Goal: Task Accomplishment & Management: Use online tool/utility

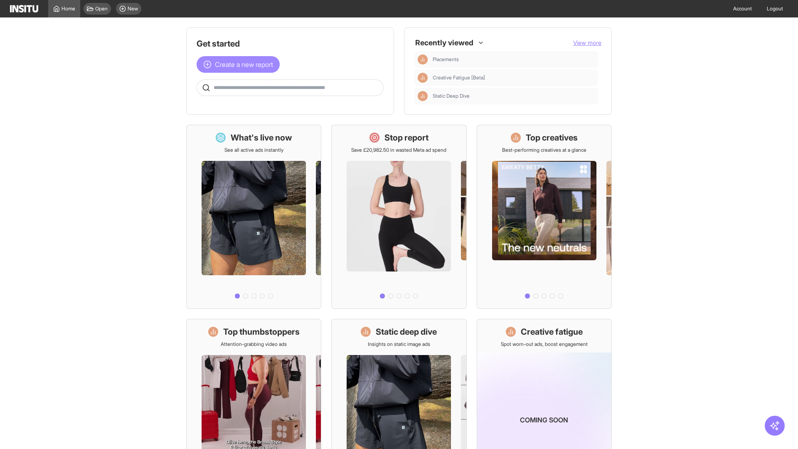
click at [240, 64] on span "Create a new report" at bounding box center [244, 64] width 58 height 10
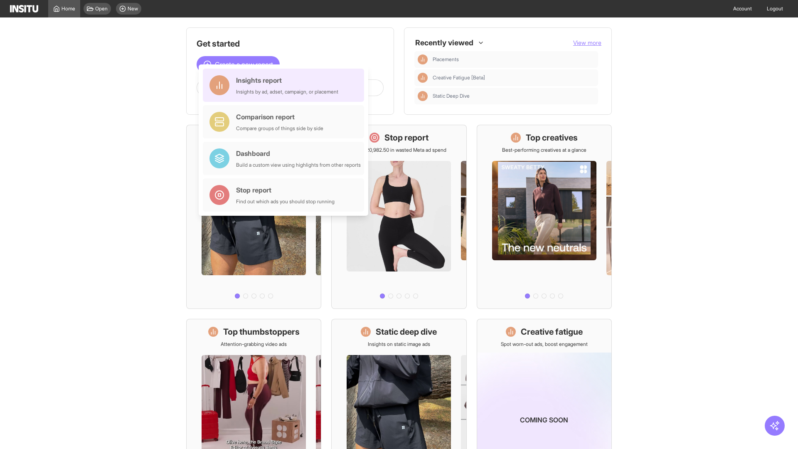
click at [286, 85] on div "Insights report Insights by ad, adset, campaign, or placement" at bounding box center [287, 85] width 102 height 20
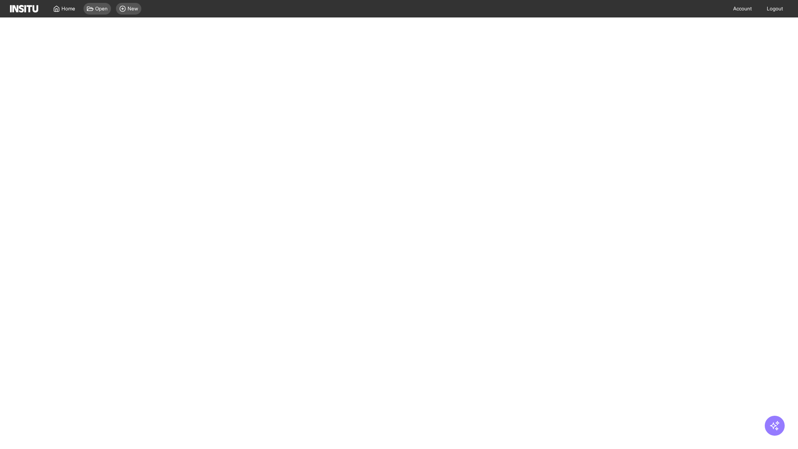
select select "**"
